Goal: Transaction & Acquisition: Purchase product/service

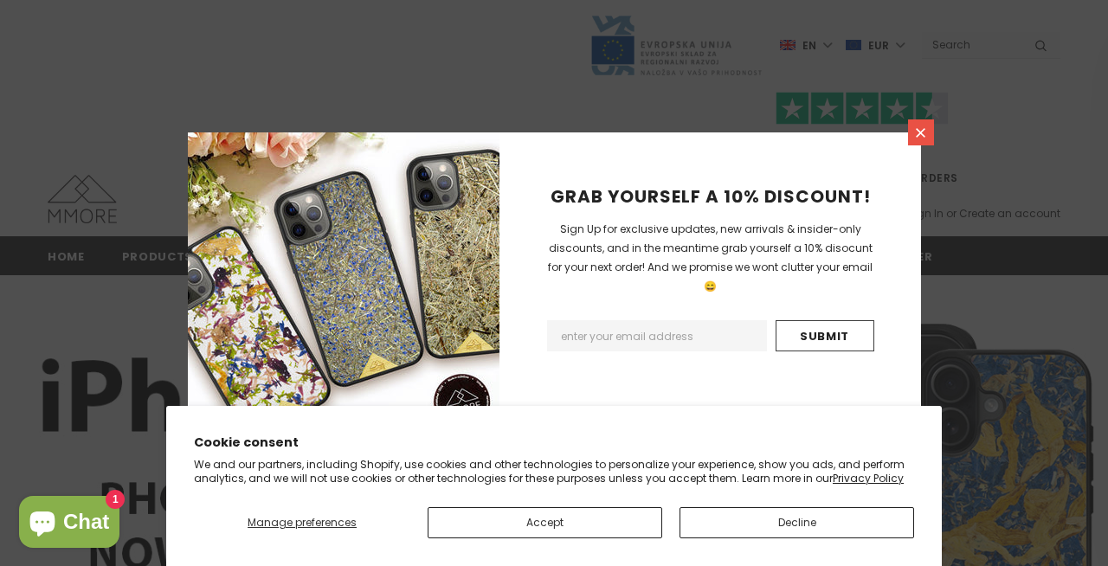
click at [916, 136] on icon at bounding box center [920, 133] width 10 height 10
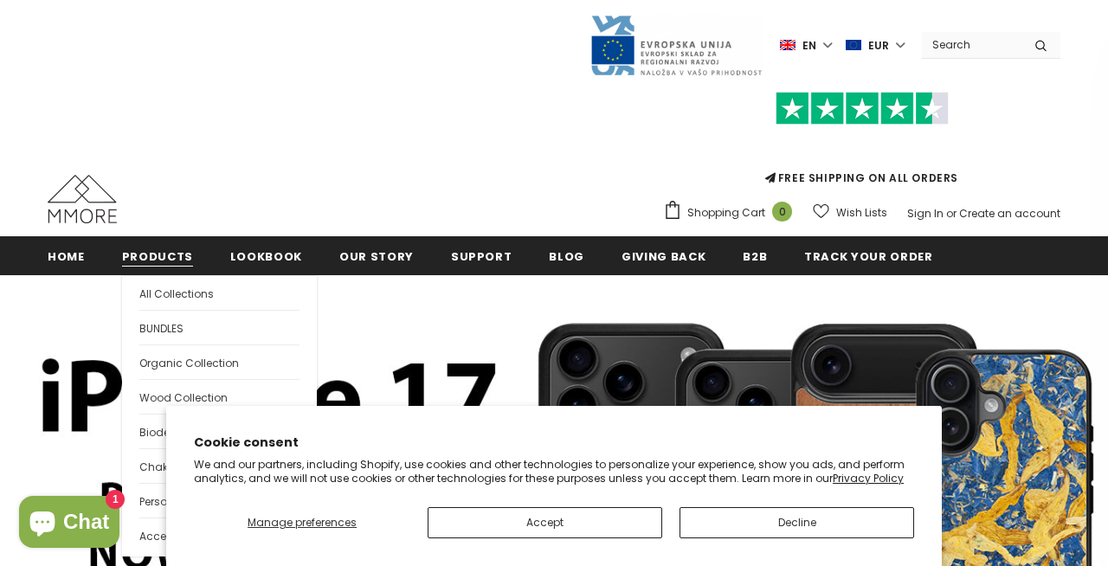
click at [166, 258] on span "Products" at bounding box center [157, 256] width 71 height 16
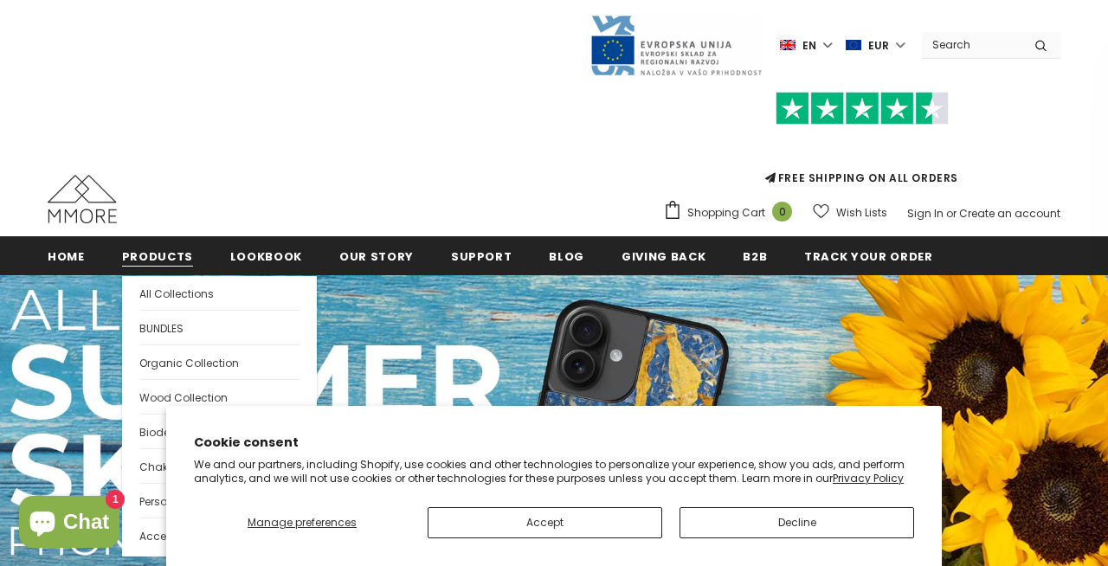
scroll to position [109, 0]
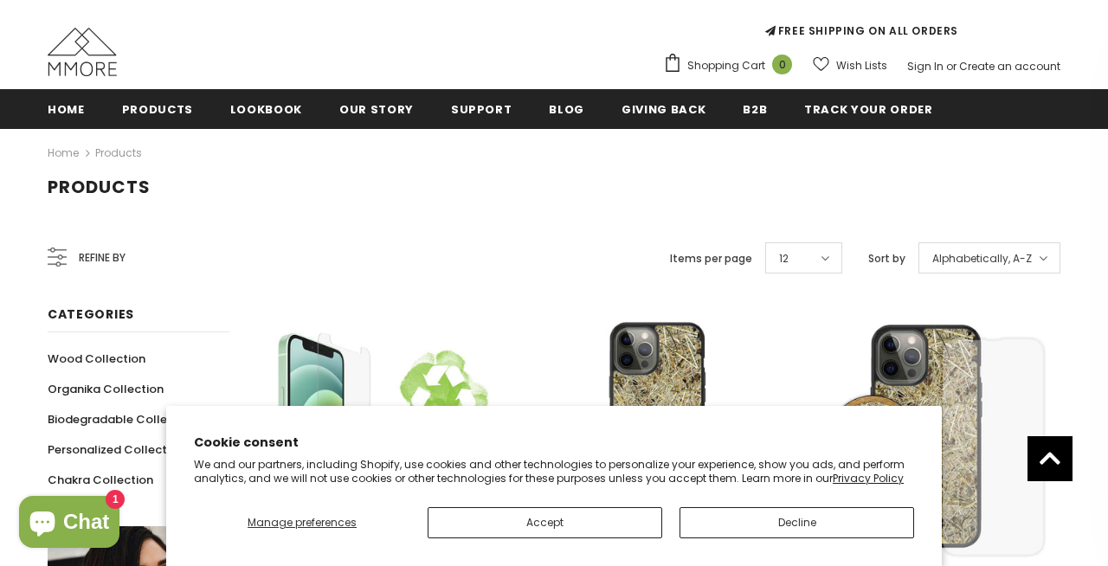
scroll to position [132, 0]
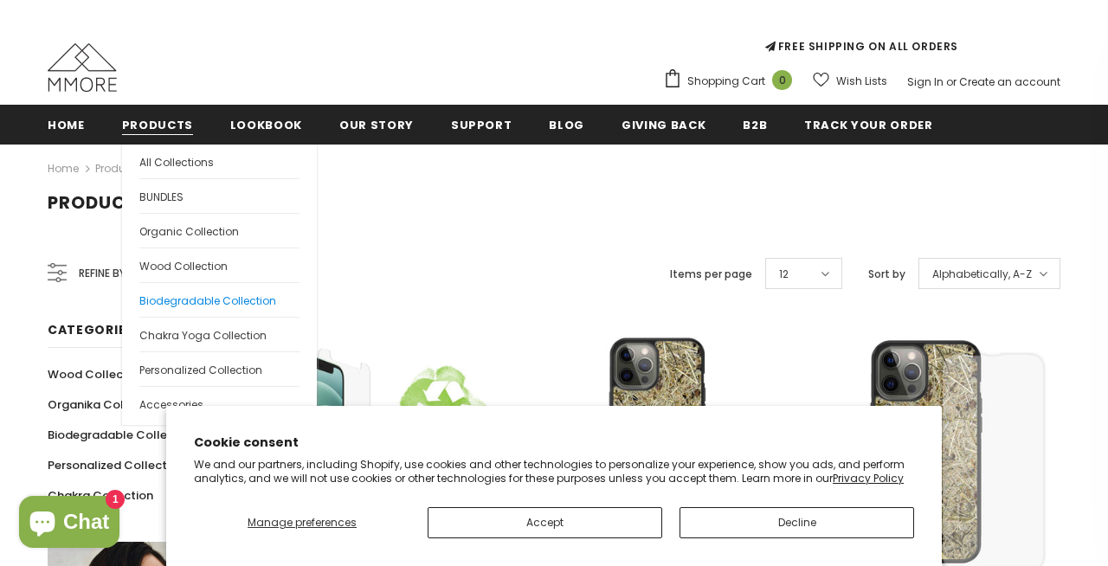
click at [202, 303] on span "Biodegradable Collection" at bounding box center [207, 300] width 137 height 15
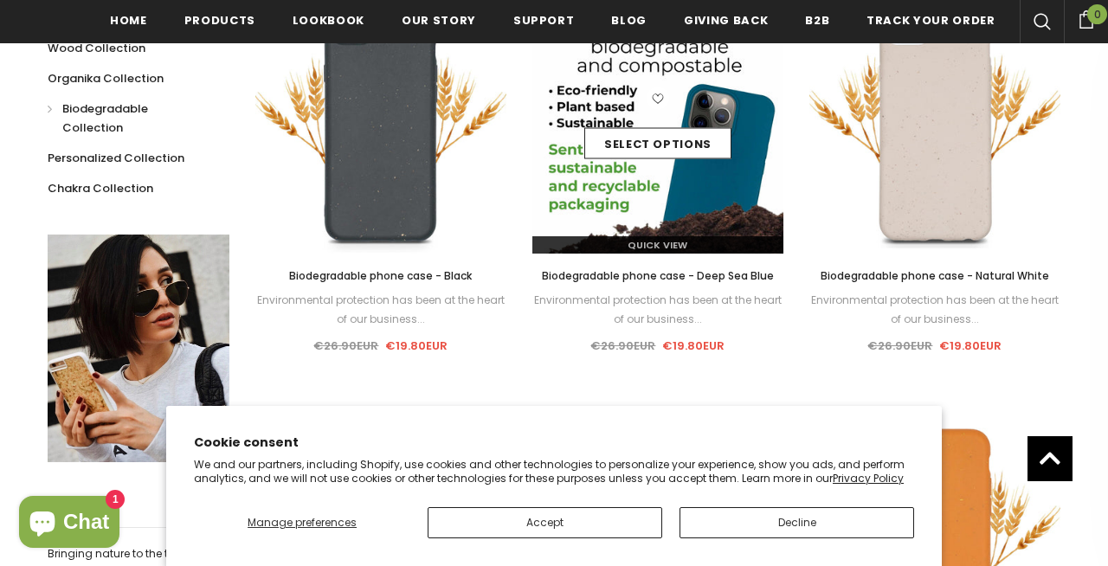
scroll to position [584, 0]
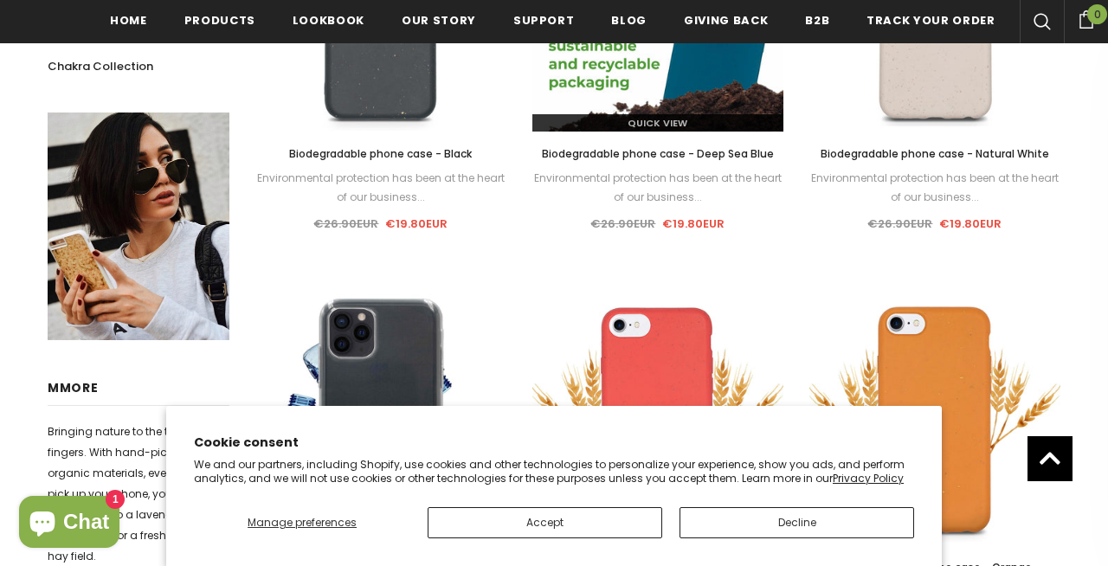
click at [723, 67] on img at bounding box center [657, 6] width 251 height 251
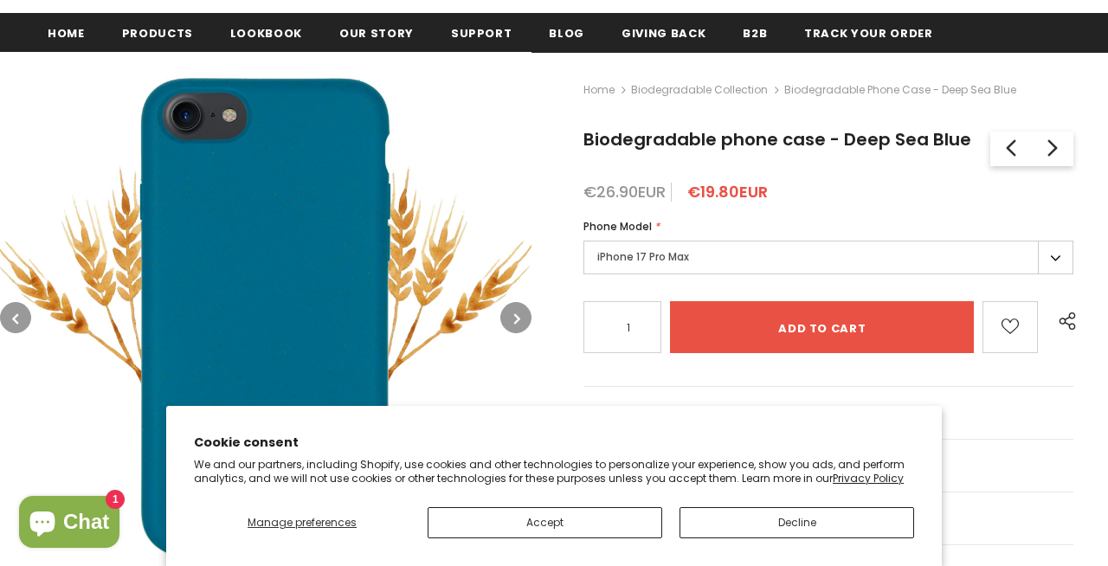
scroll to position [273, 0]
